Goal: Task Accomplishment & Management: Manage account settings

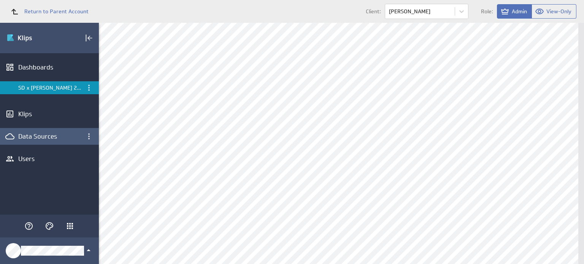
click at [49, 138] on div "Data Sources" at bounding box center [49, 136] width 62 height 8
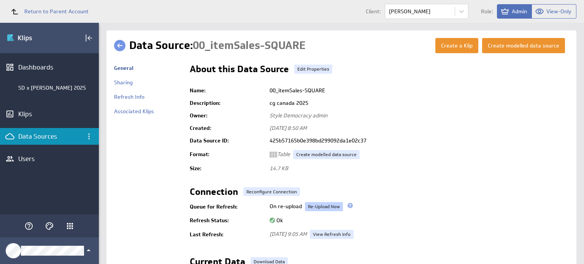
click at [321, 207] on link "Re-Upload Now" at bounding box center [324, 206] width 38 height 9
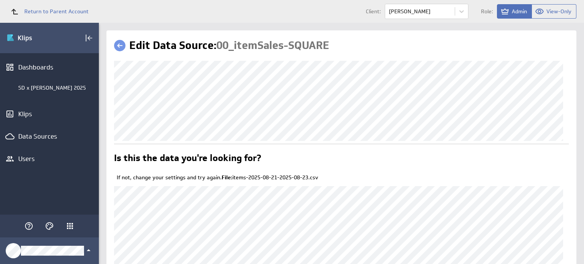
scroll to position [88, 0]
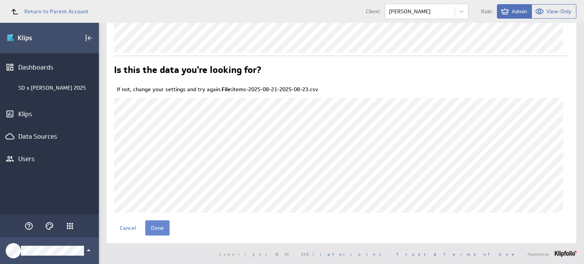
click at [164, 229] on input "Done" at bounding box center [157, 228] width 24 height 15
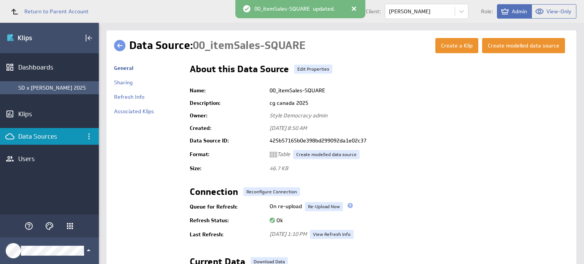
drag, startPoint x: 58, startPoint y: 87, endPoint x: 50, endPoint y: 88, distance: 7.8
click at [50, 88] on div "SD x [PERSON_NAME] 2025" at bounding box center [56, 87] width 77 height 7
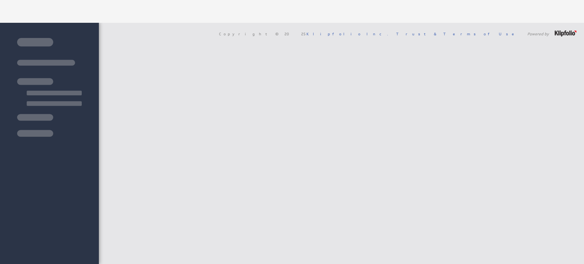
click at [50, 88] on img at bounding box center [49, 87] width 65 height 99
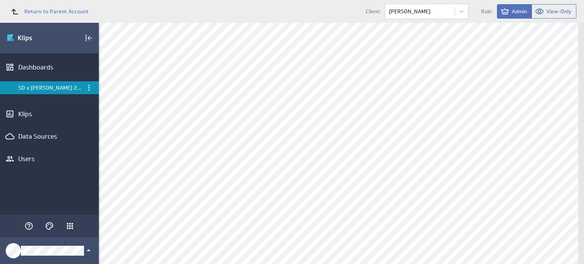
scroll to position [26, 0]
